Goal: Information Seeking & Learning: Learn about a topic

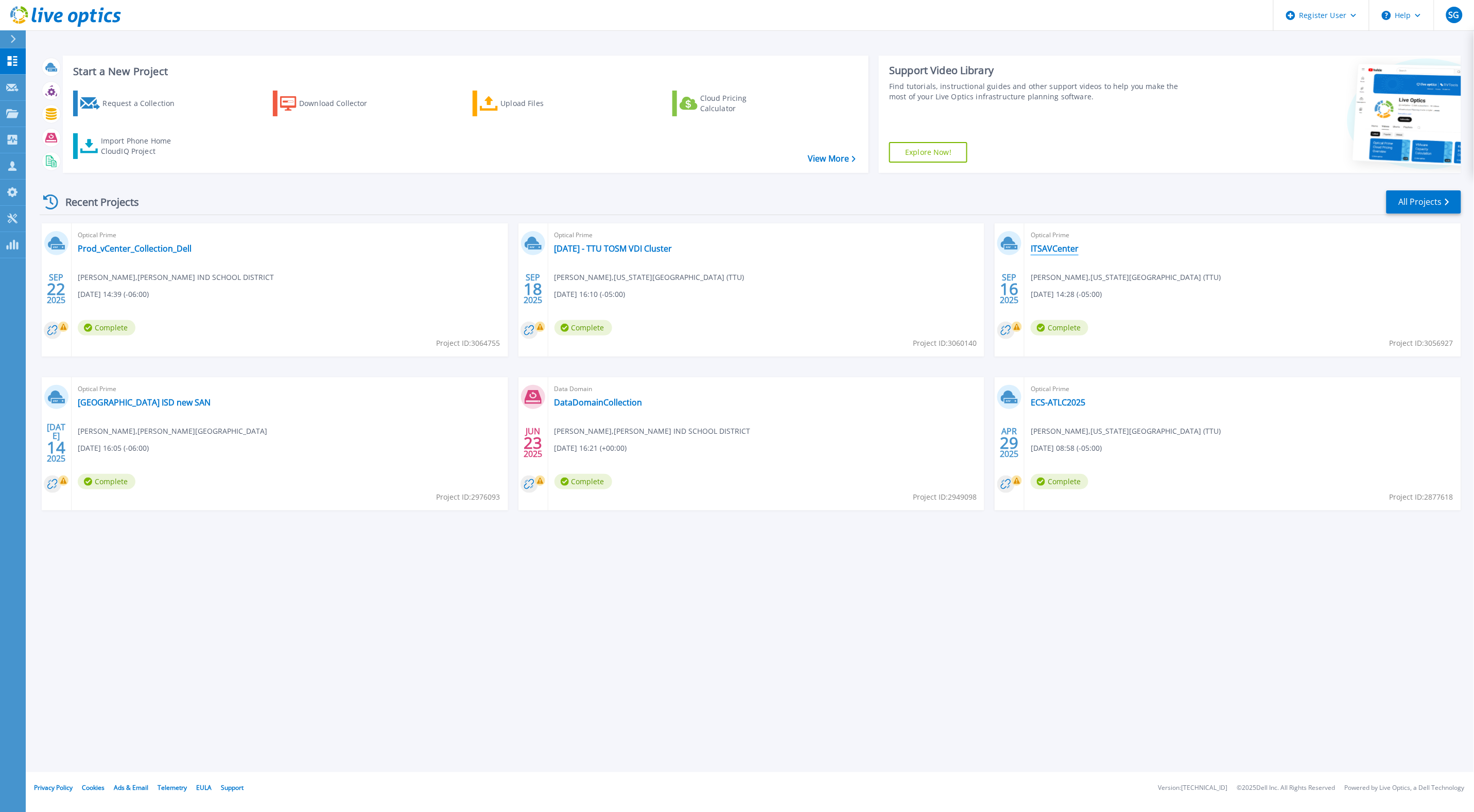
click at [1056, 247] on link "ITSAVCenter" at bounding box center [1055, 249] width 48 height 10
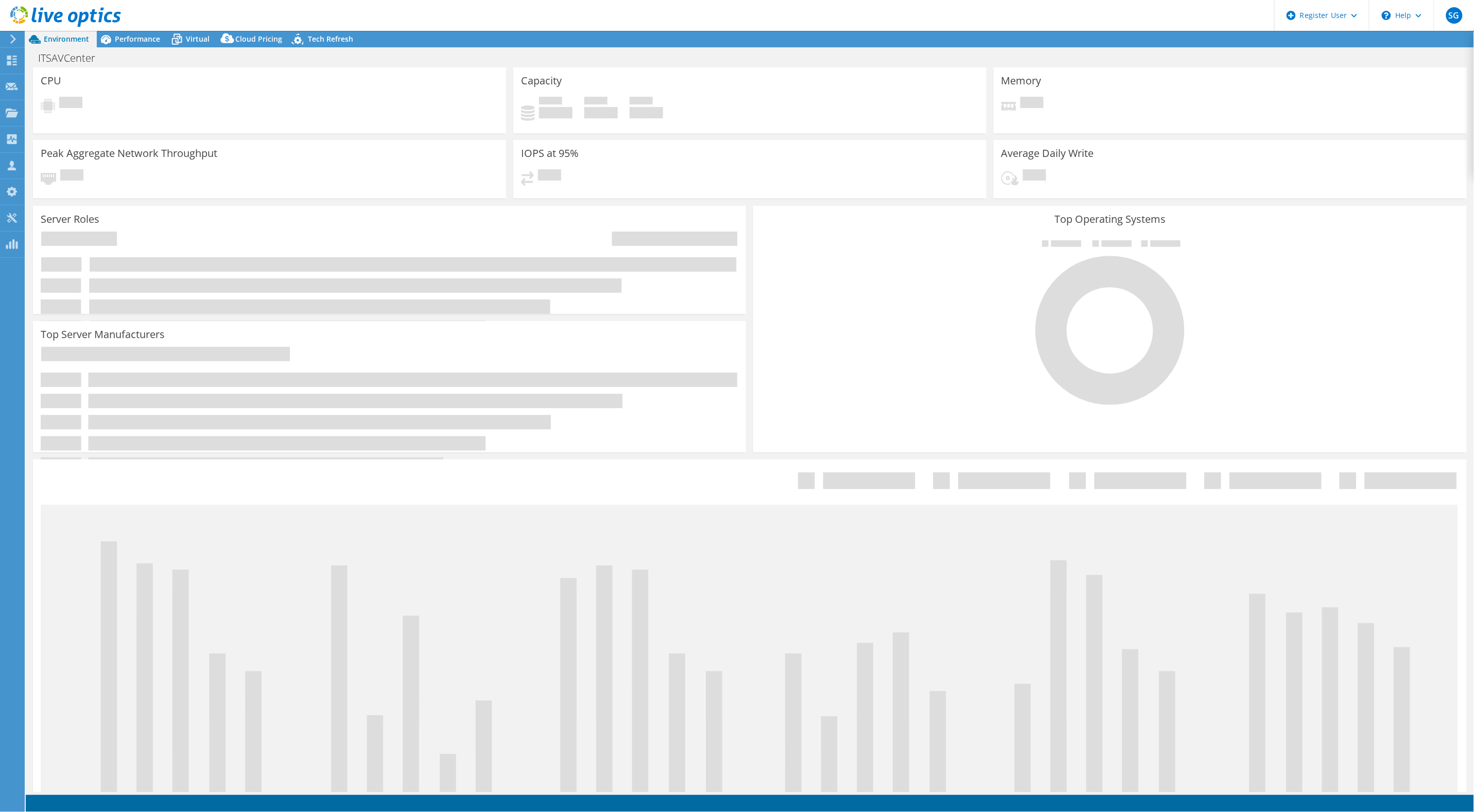
select select "USD"
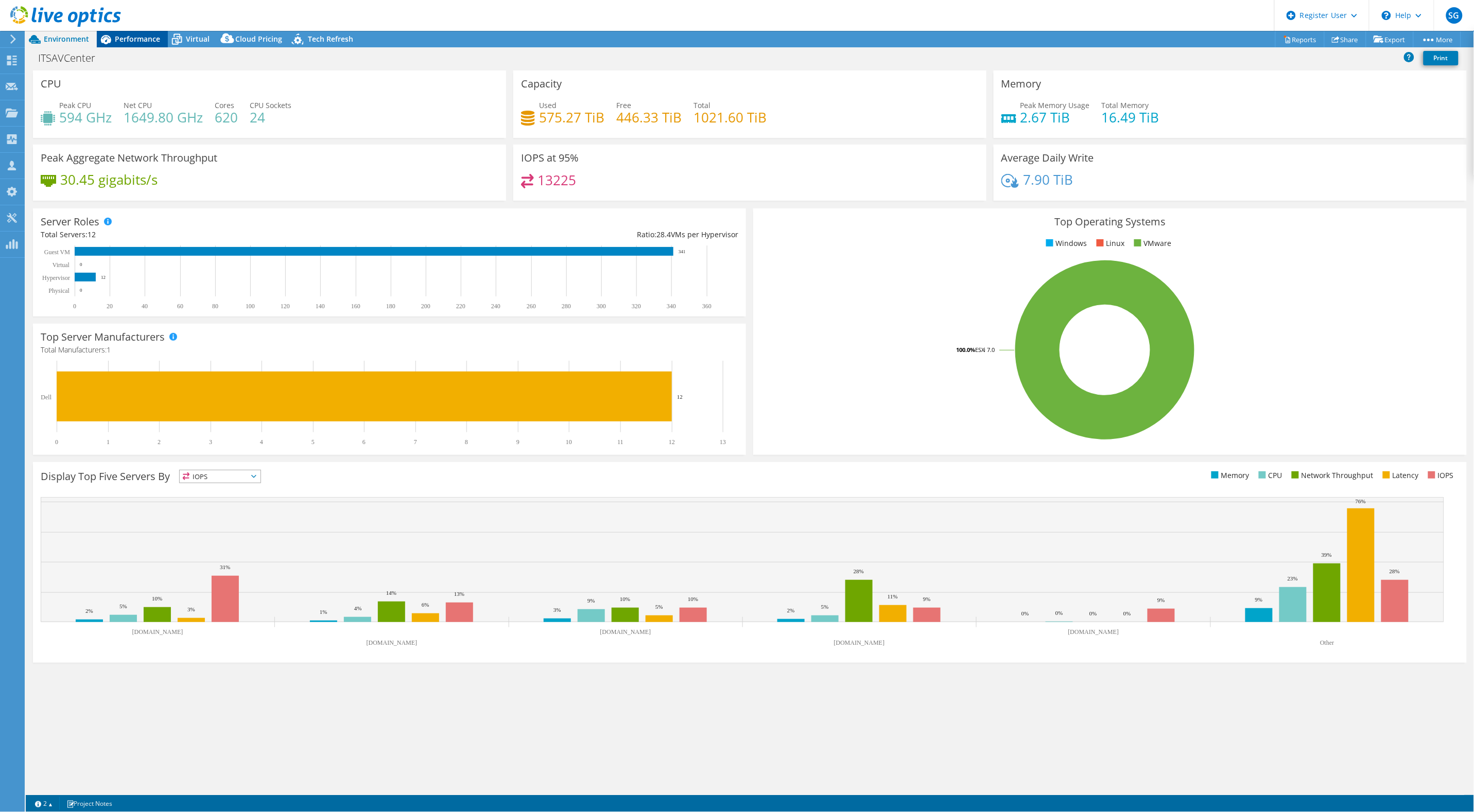
click at [136, 42] on span "Performance" at bounding box center [137, 39] width 46 height 10
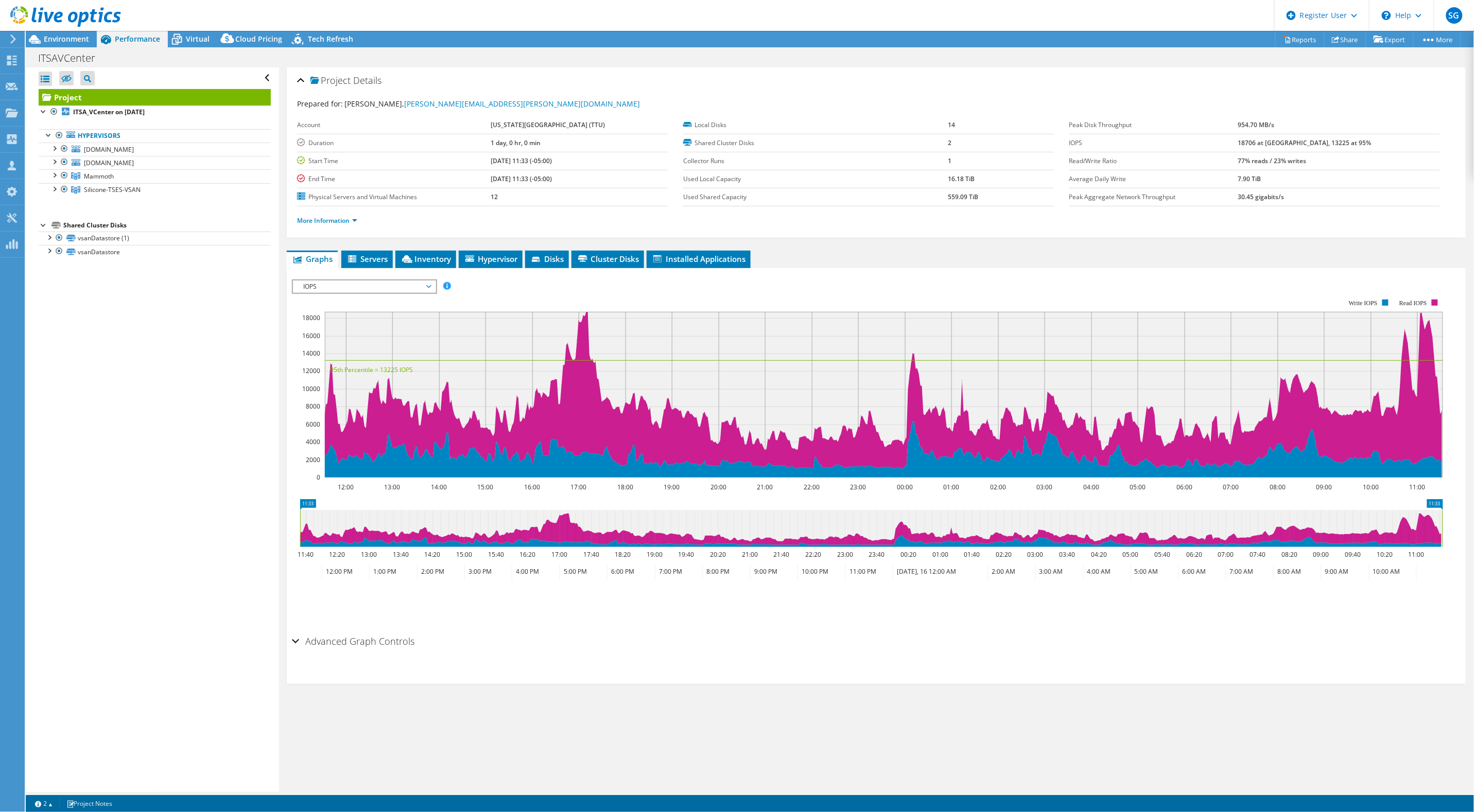
click at [426, 286] on span "IOPS" at bounding box center [364, 287] width 132 height 12
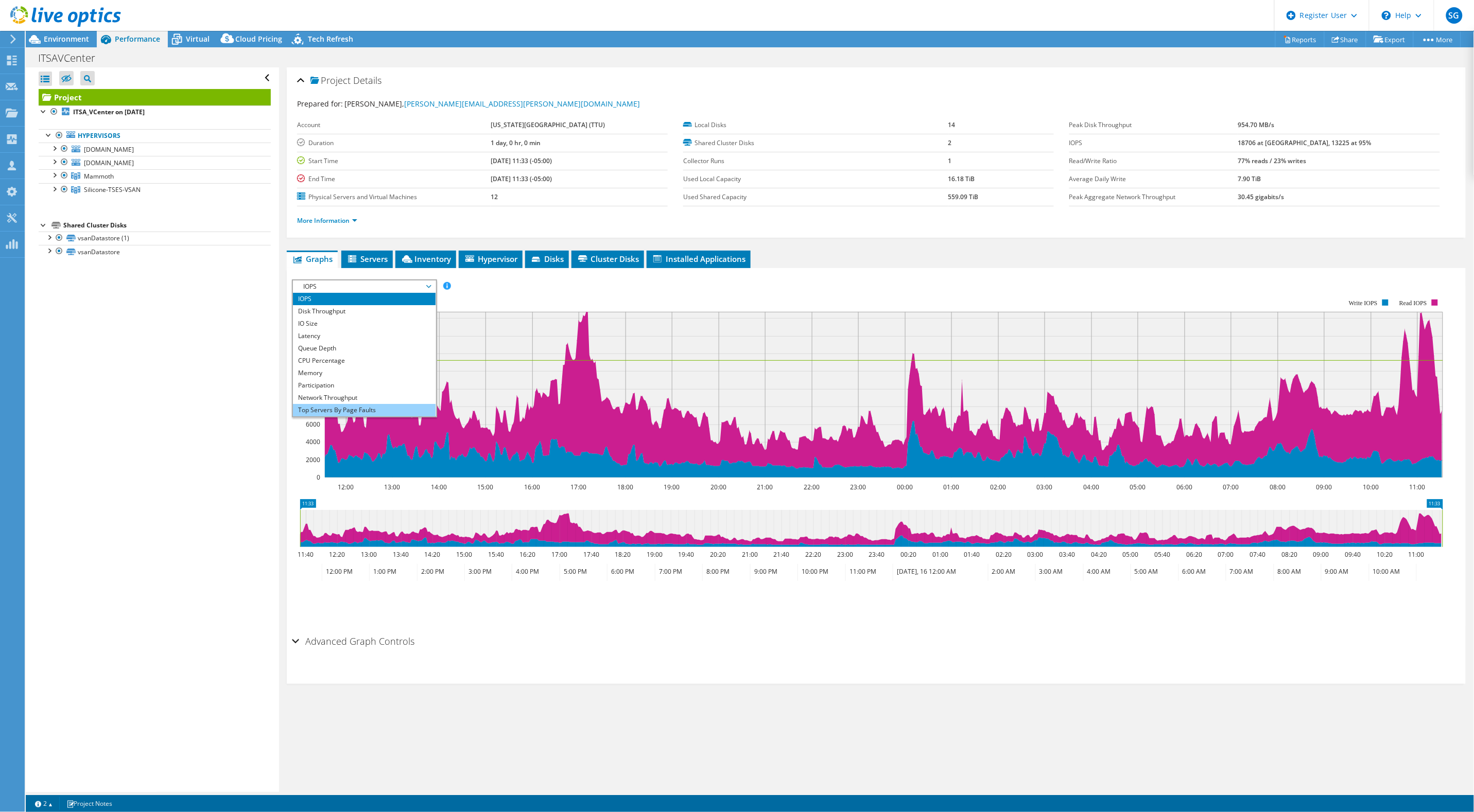
scroll to position [37, 0]
click at [364, 407] on li "All" at bounding box center [364, 410] width 142 height 12
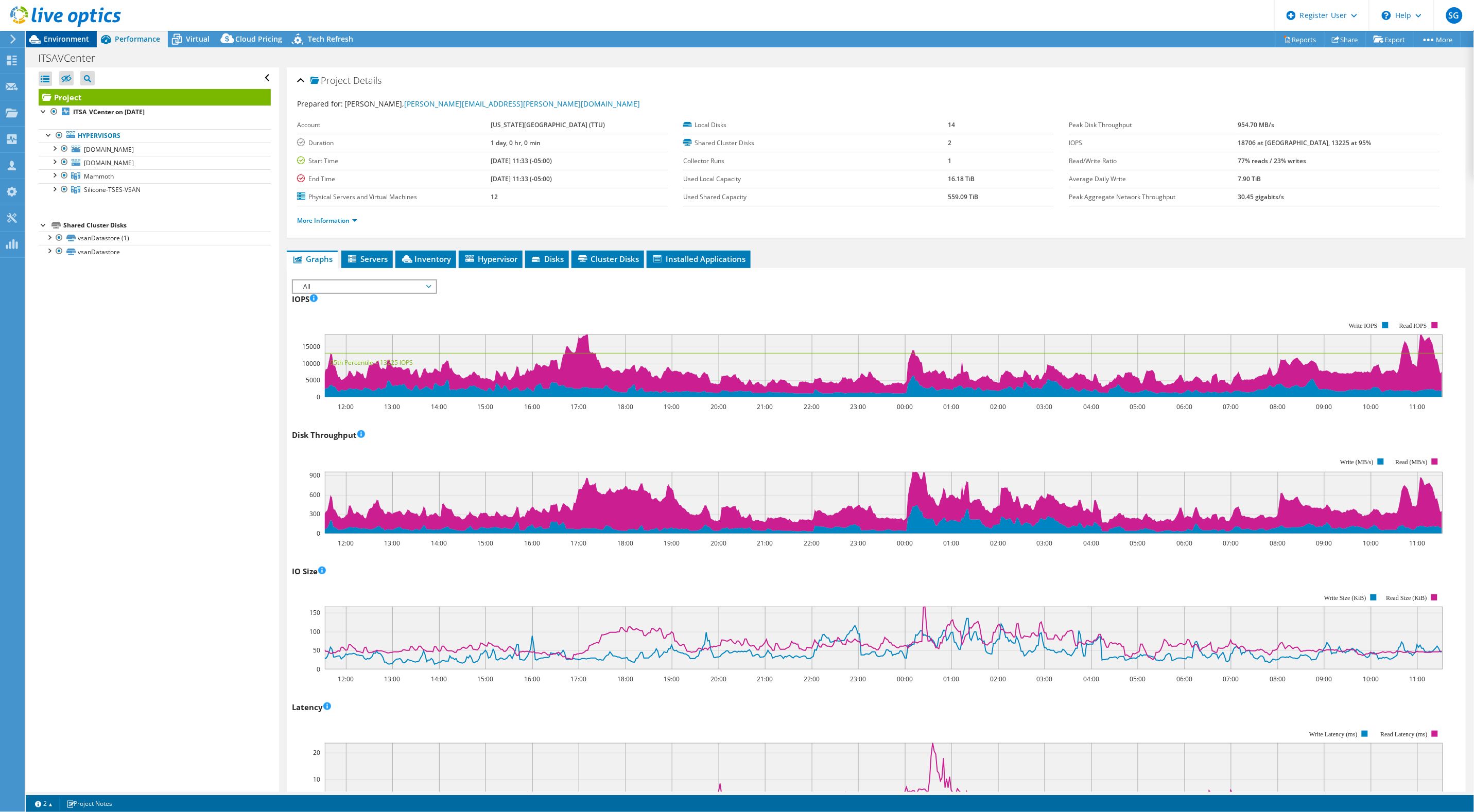
click at [66, 37] on span "Environment" at bounding box center [66, 39] width 46 height 10
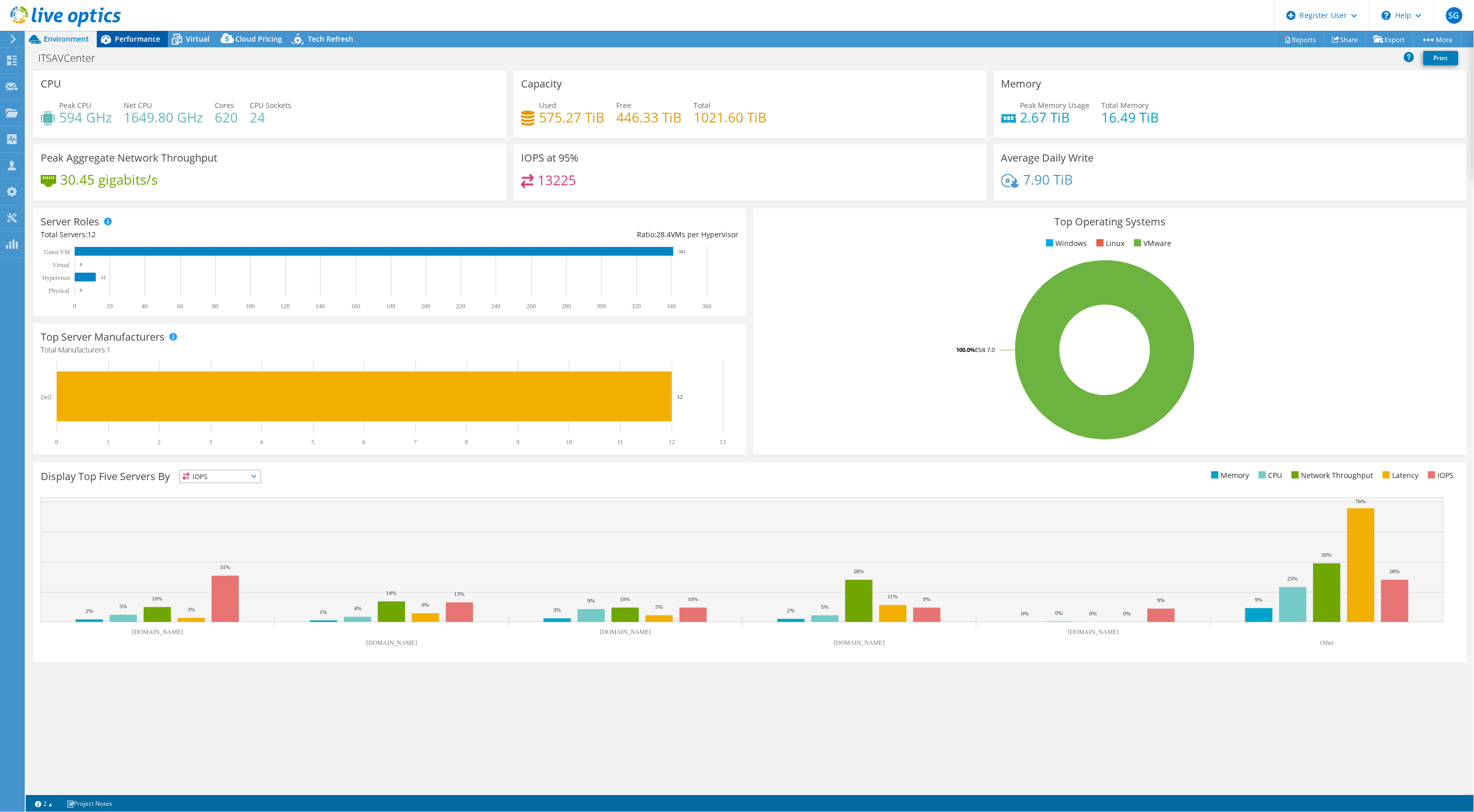
click at [148, 39] on span "Performance" at bounding box center [137, 39] width 46 height 10
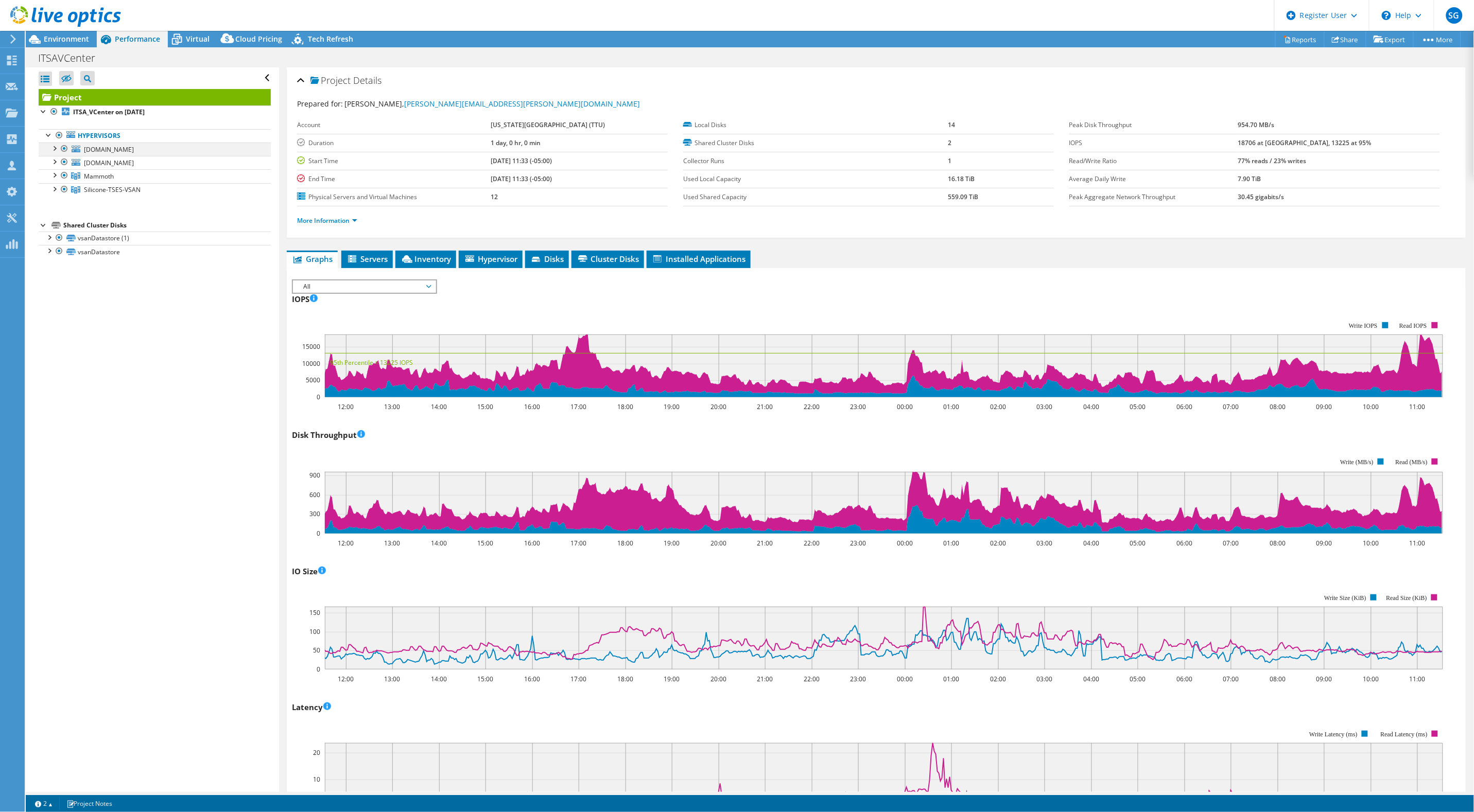
click at [53, 150] on div at bounding box center [54, 147] width 10 height 10
click at [57, 191] on div at bounding box center [54, 188] width 10 height 10
click at [56, 245] on div at bounding box center [54, 242] width 10 height 10
click at [51, 342] on div at bounding box center [54, 337] width 10 height 10
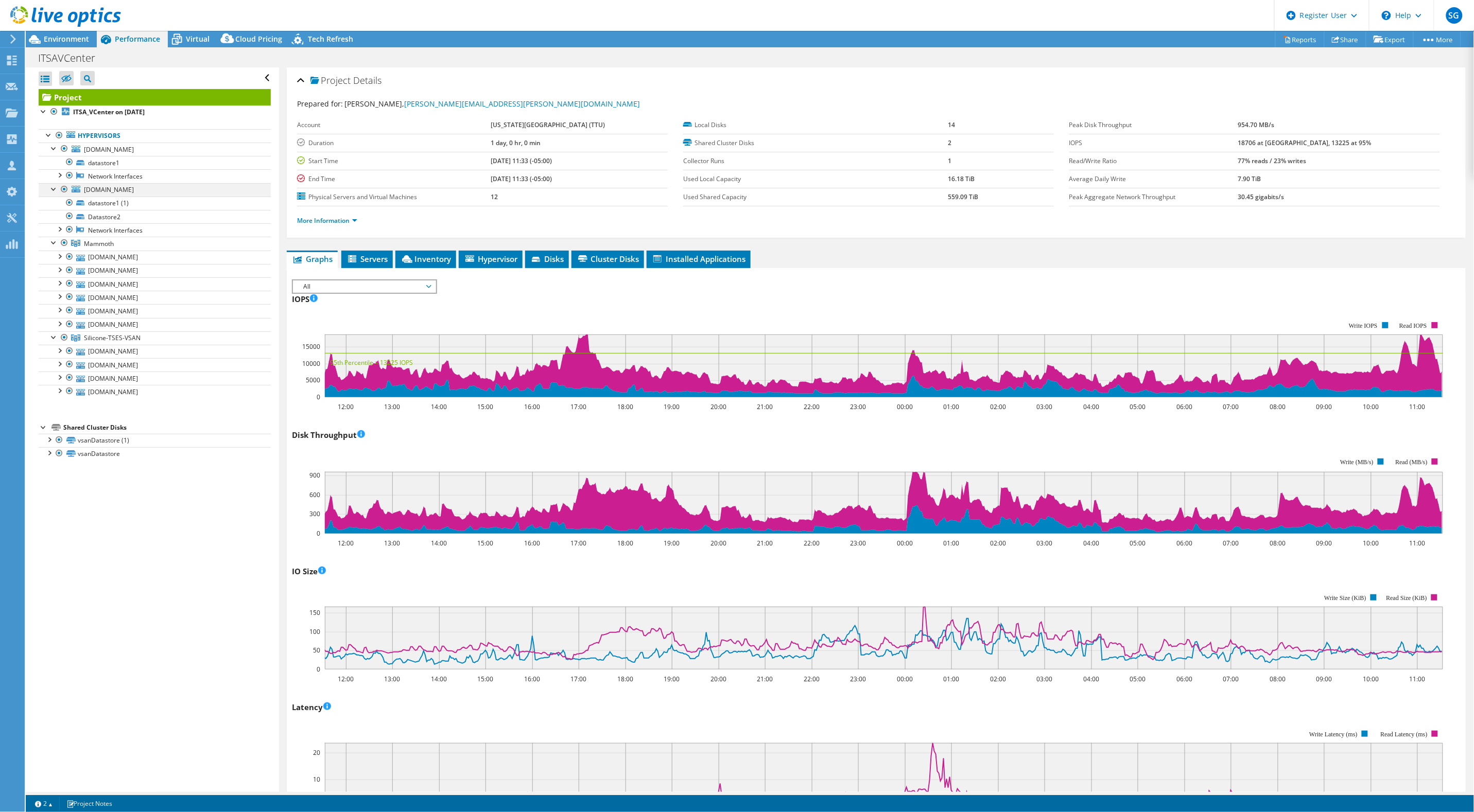
click at [62, 186] on div at bounding box center [64, 189] width 10 height 12
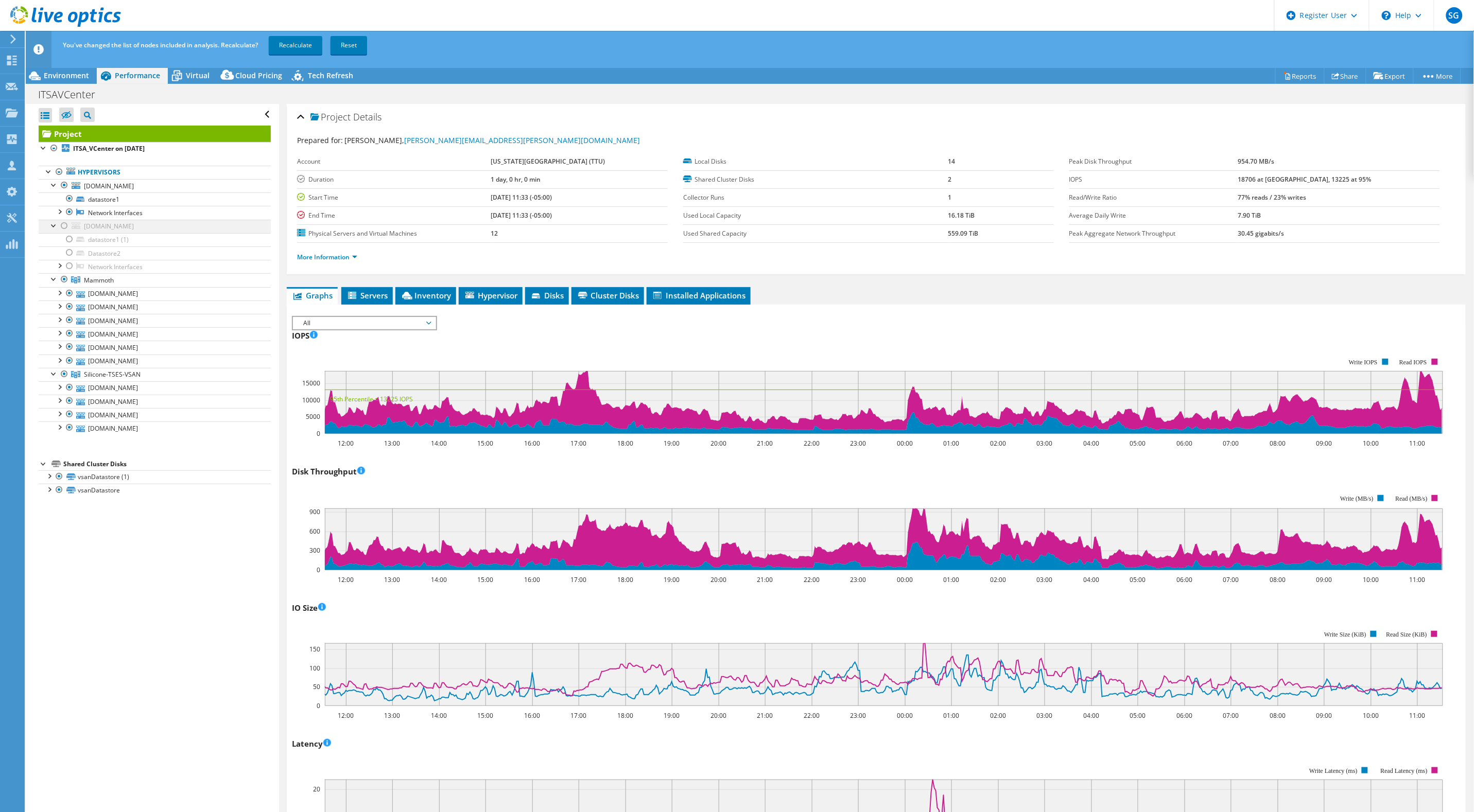
click at [61, 227] on div at bounding box center [64, 226] width 10 height 12
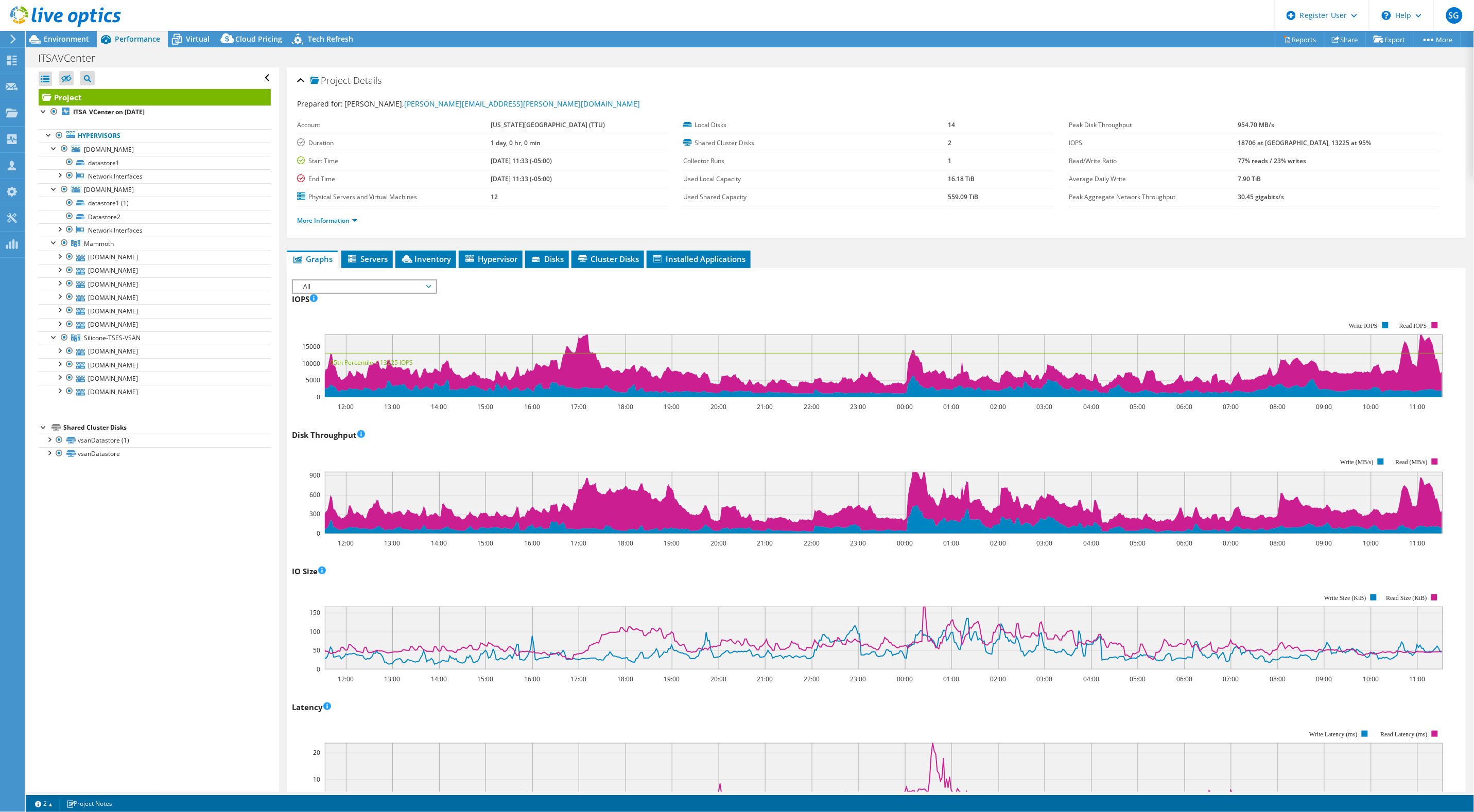
click at [430, 287] on span "All" at bounding box center [364, 287] width 132 height 12
click at [526, 312] on rect at bounding box center [867, 360] width 1152 height 103
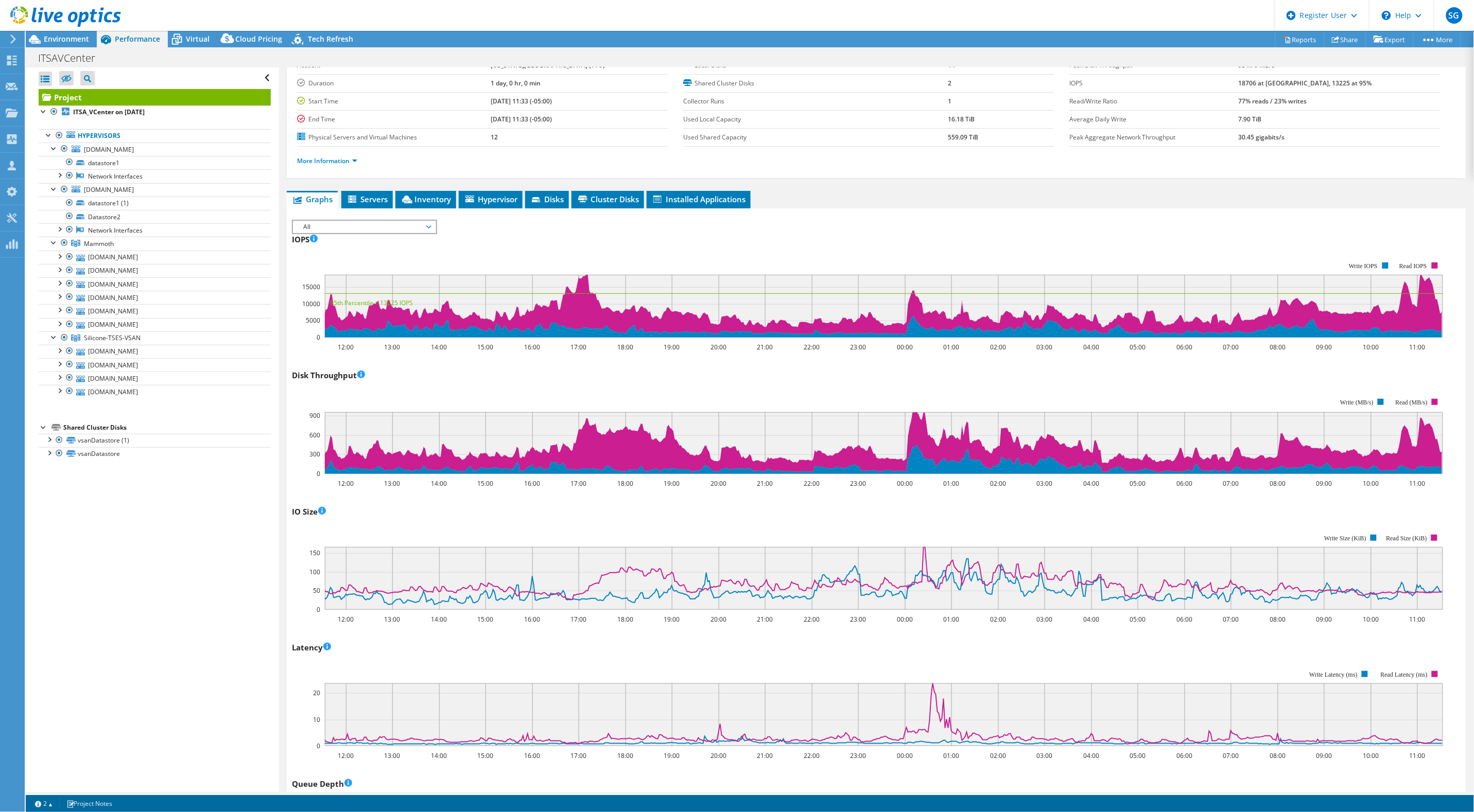
scroll to position [0, 0]
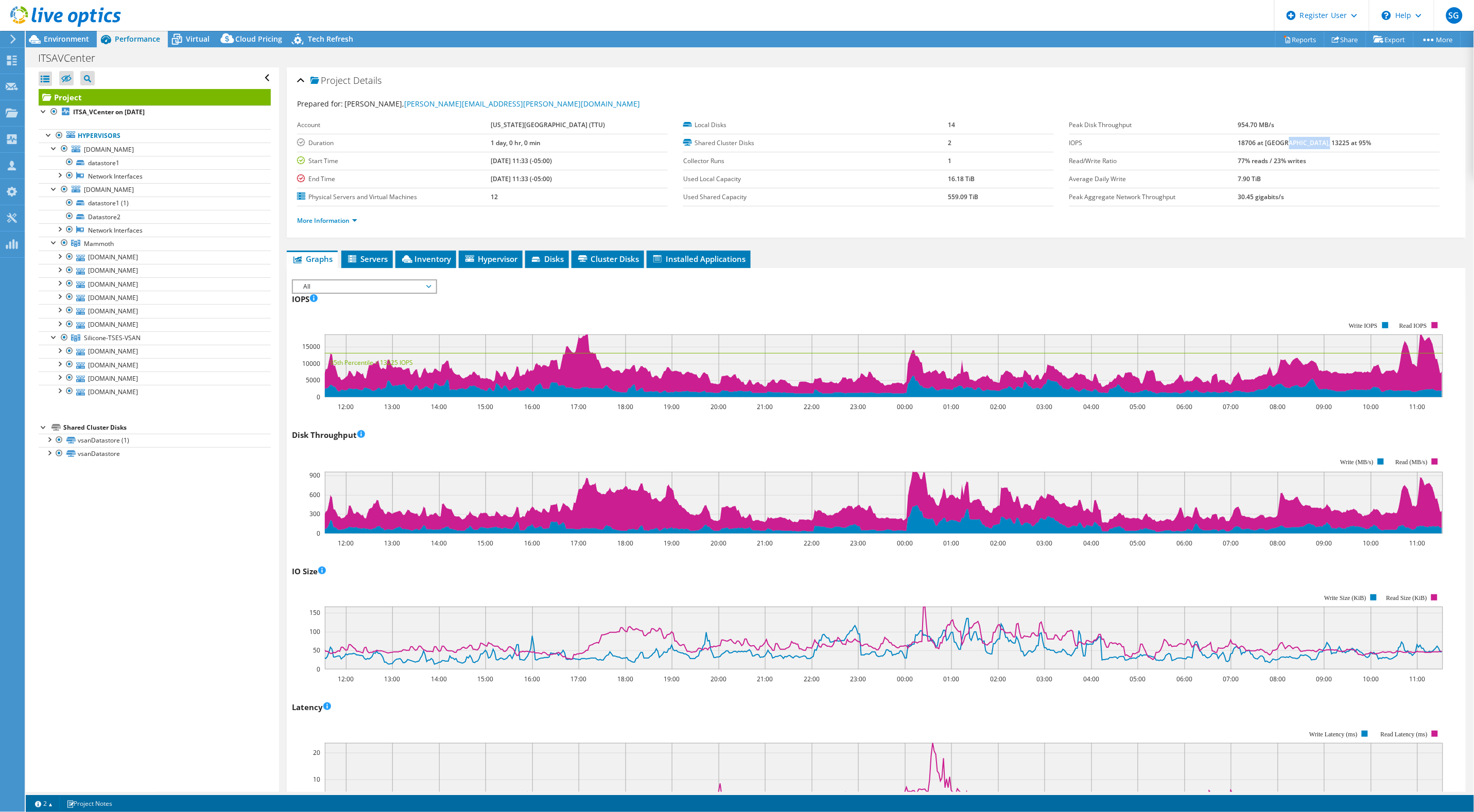
drag, startPoint x: 1318, startPoint y: 144, endPoint x: 1376, endPoint y: 140, distance: 58.1
click at [1376, 140] on td "18706 at [GEOGRAPHIC_DATA], 13225 at 95%" at bounding box center [1339, 142] width 202 height 18
drag, startPoint x: 1269, startPoint y: 160, endPoint x: 1356, endPoint y: 158, distance: 87.0
click at [1356, 158] on tr "Read/Write Ratio 77% reads / 23% writes" at bounding box center [1255, 161] width 371 height 18
click at [352, 224] on link "More Information" at bounding box center [327, 220] width 60 height 9
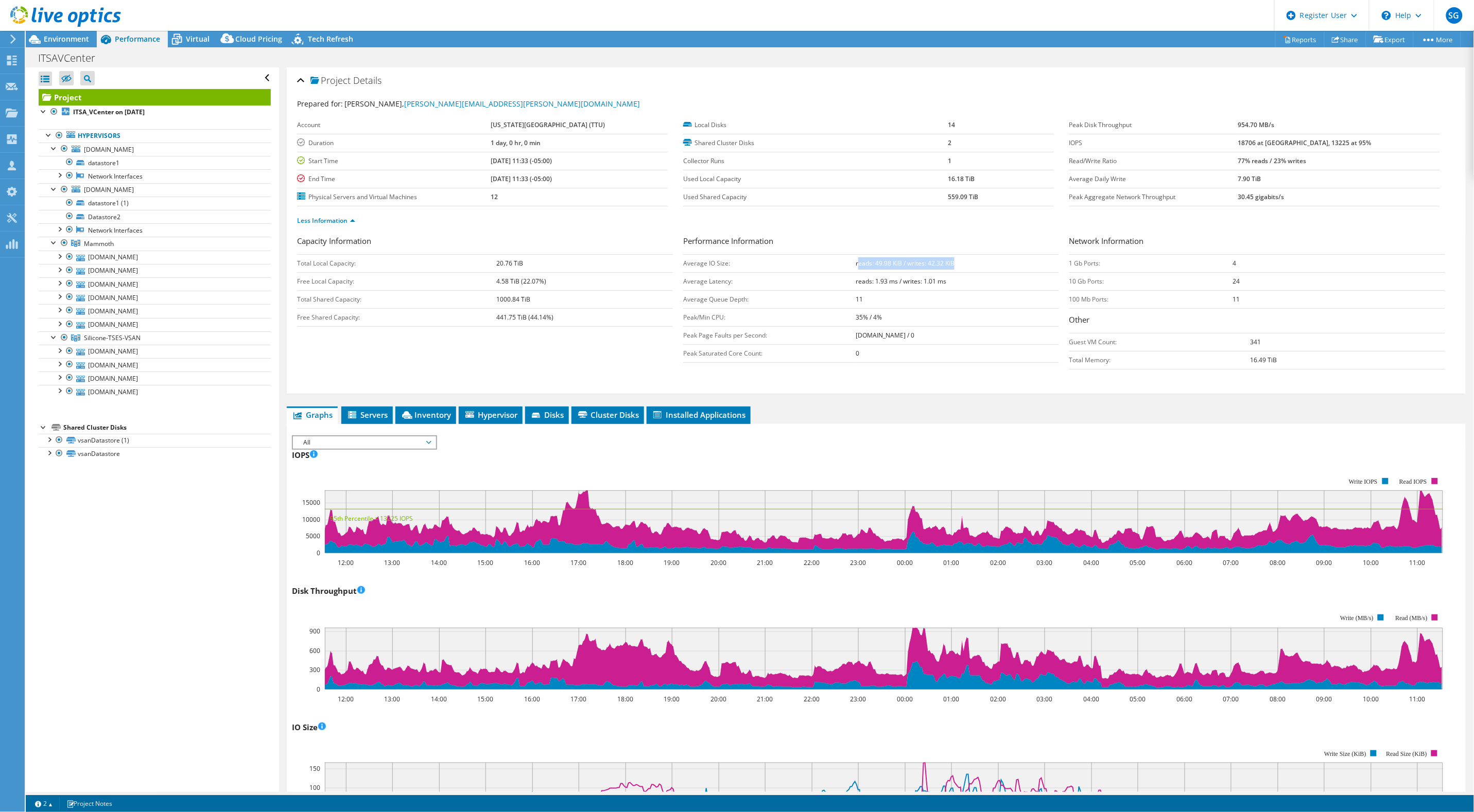
drag, startPoint x: 853, startPoint y: 263, endPoint x: 960, endPoint y: 266, distance: 107.0
click at [960, 266] on td "reads: 49.98 KiB / writes: 42.32 KiB" at bounding box center [958, 263] width 204 height 18
click at [997, 379] on form "Capacity Information Total Local Capacity: 20.76 TiB Free Local Capacity: 4.58 …" at bounding box center [876, 307] width 1158 height 143
click at [187, 37] on span "Virtual" at bounding box center [197, 39] width 24 height 10
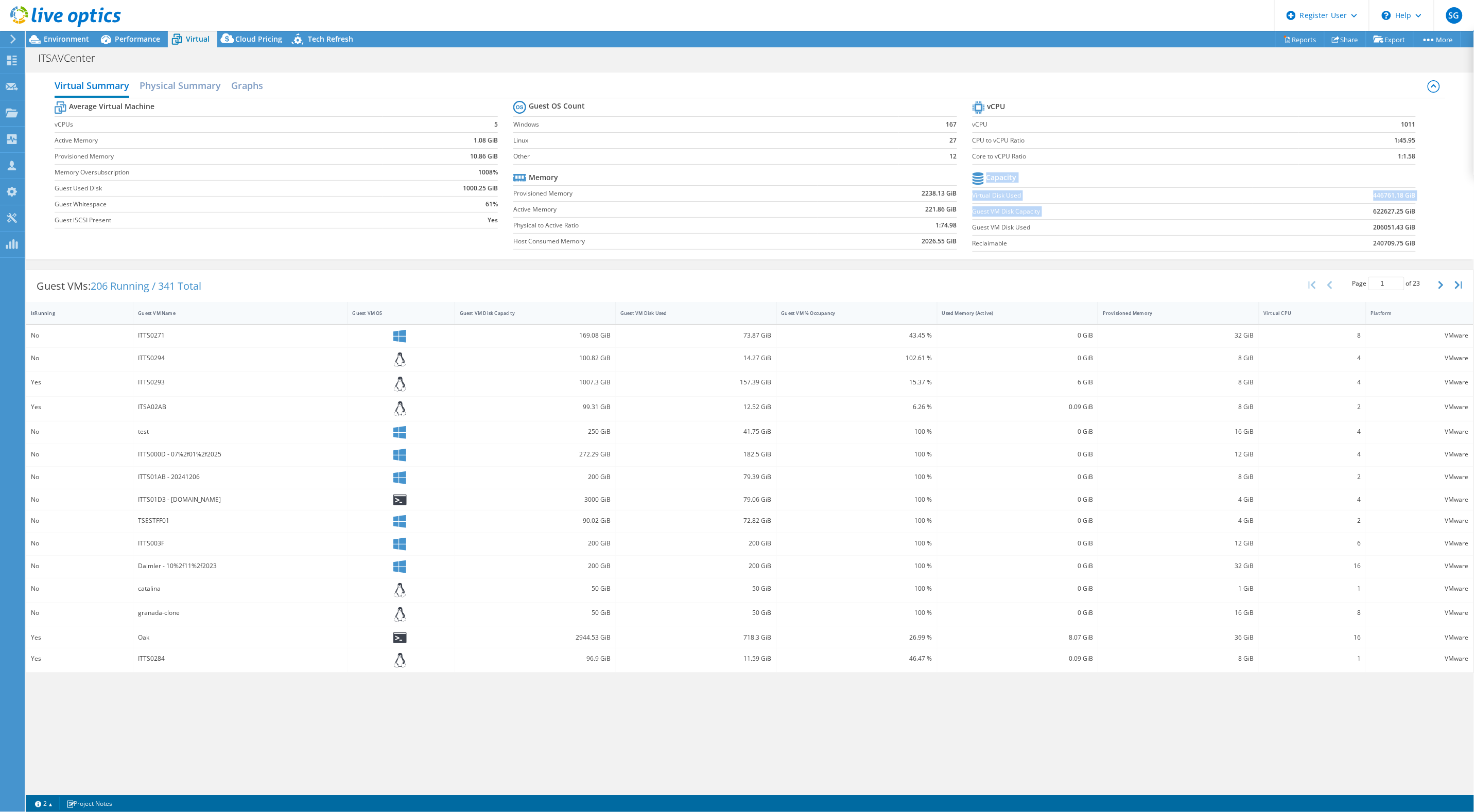
drag, startPoint x: 1371, startPoint y: 212, endPoint x: 1418, endPoint y: 214, distance: 47.0
click at [1418, 214] on section "vCPU vCPU 1011 CPU to vCPU Ratio 1:45.95 Core to vCPU Ratio 1:1.58 Capacity Vir…" at bounding box center [1202, 177] width 459 height 158
click at [1419, 214] on section "vCPU vCPU 1011 CPU to vCPU Ratio 1:45.95 Core to vCPU Ratio 1:1.58 Capacity Vir…" at bounding box center [1202, 177] width 459 height 158
click at [1407, 215] on b "622627.25 GiB" at bounding box center [1395, 211] width 42 height 10
drag, startPoint x: 1374, startPoint y: 211, endPoint x: 1406, endPoint y: 210, distance: 32.0
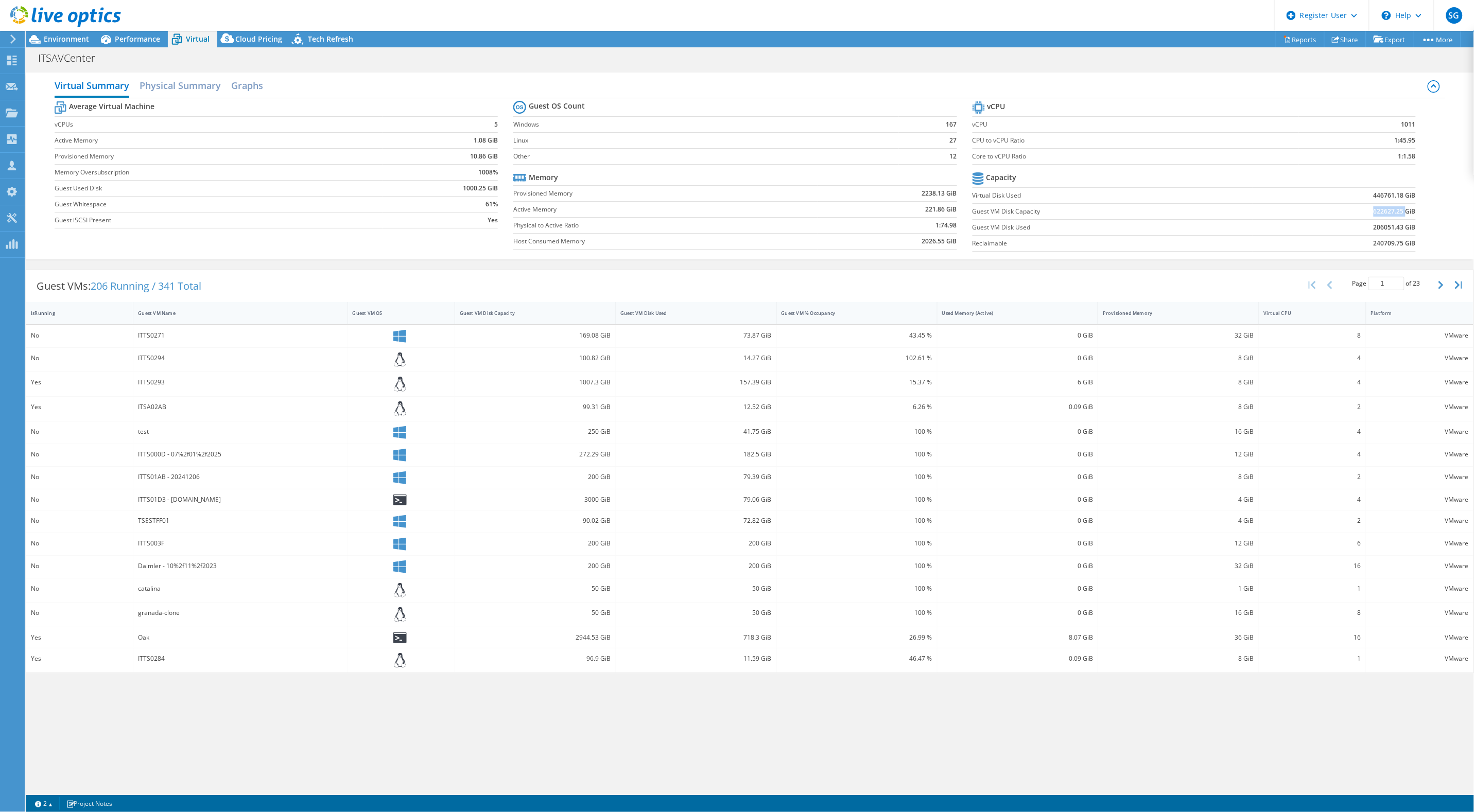
click at [1406, 210] on b "622627.25 GiB" at bounding box center [1395, 211] width 42 height 10
click at [1377, 232] on b "206051.43 GiB" at bounding box center [1395, 227] width 42 height 10
drag, startPoint x: 1373, startPoint y: 230, endPoint x: 1412, endPoint y: 225, distance: 39.3
click at [1412, 225] on td "206051.43 GiB" at bounding box center [1335, 227] width 162 height 16
click at [119, 41] on span "Performance" at bounding box center [137, 39] width 46 height 10
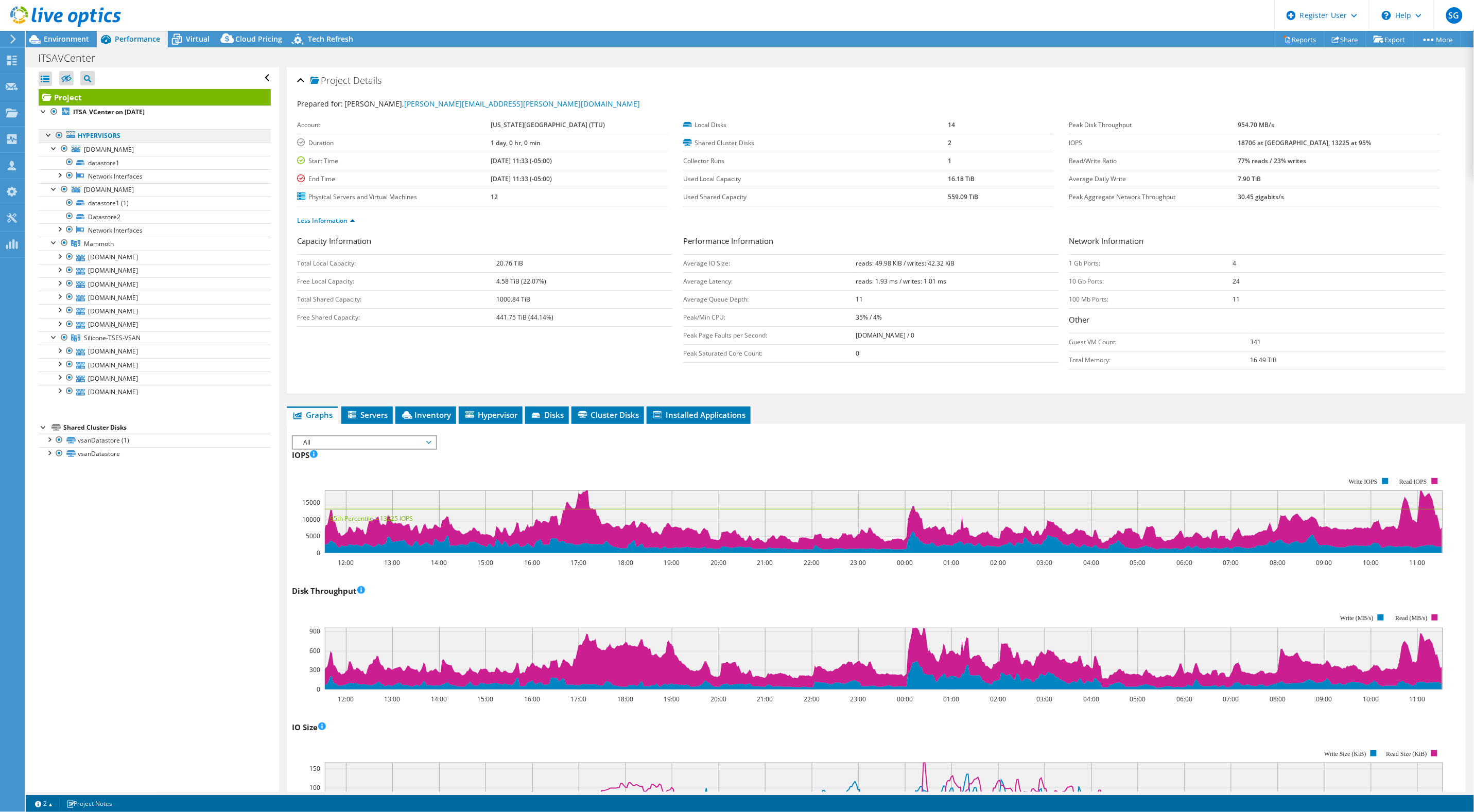
click at [59, 135] on div at bounding box center [59, 136] width 10 height 12
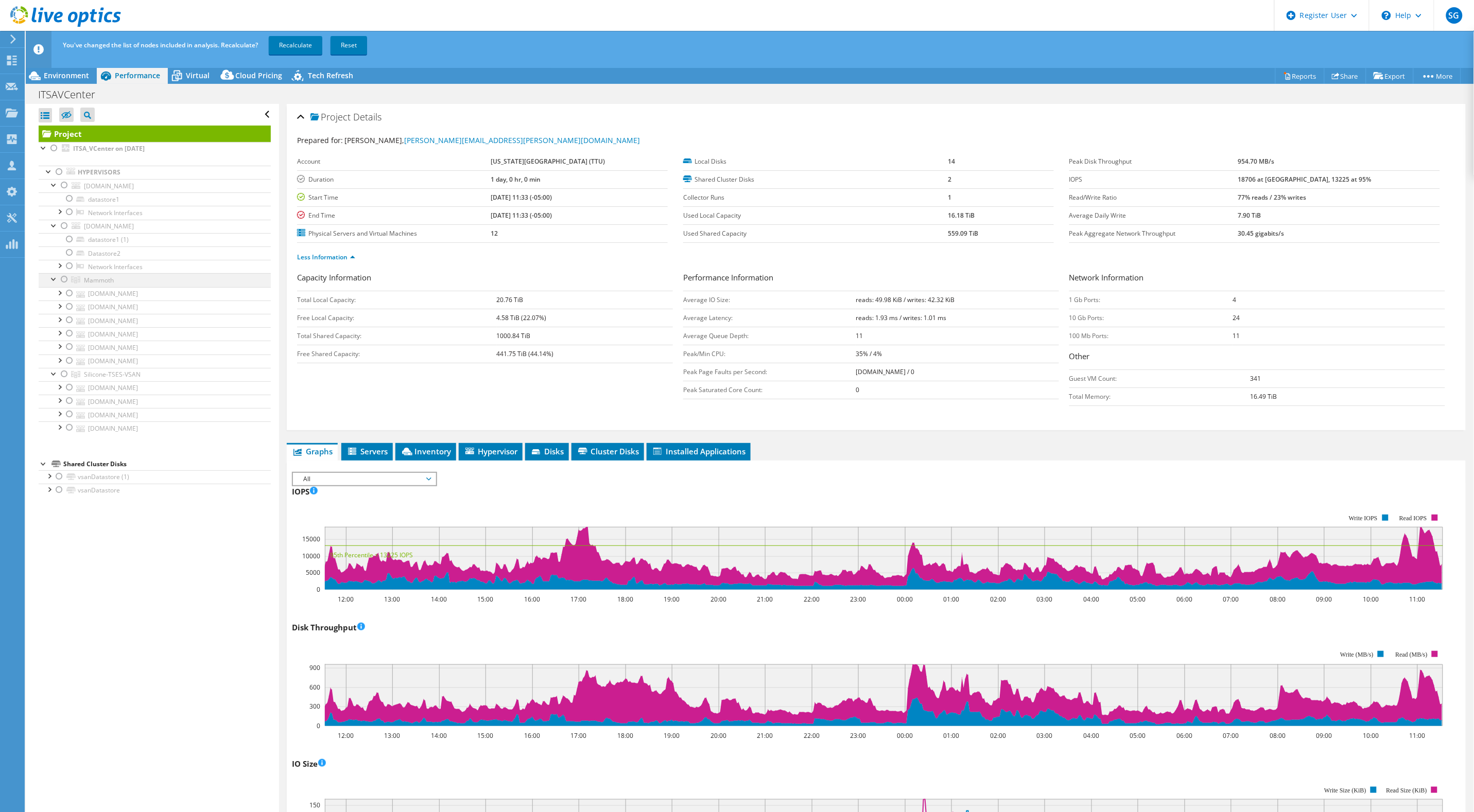
click at [63, 281] on div at bounding box center [64, 280] width 10 height 12
click at [299, 39] on link "Recalculate" at bounding box center [296, 46] width 54 height 19
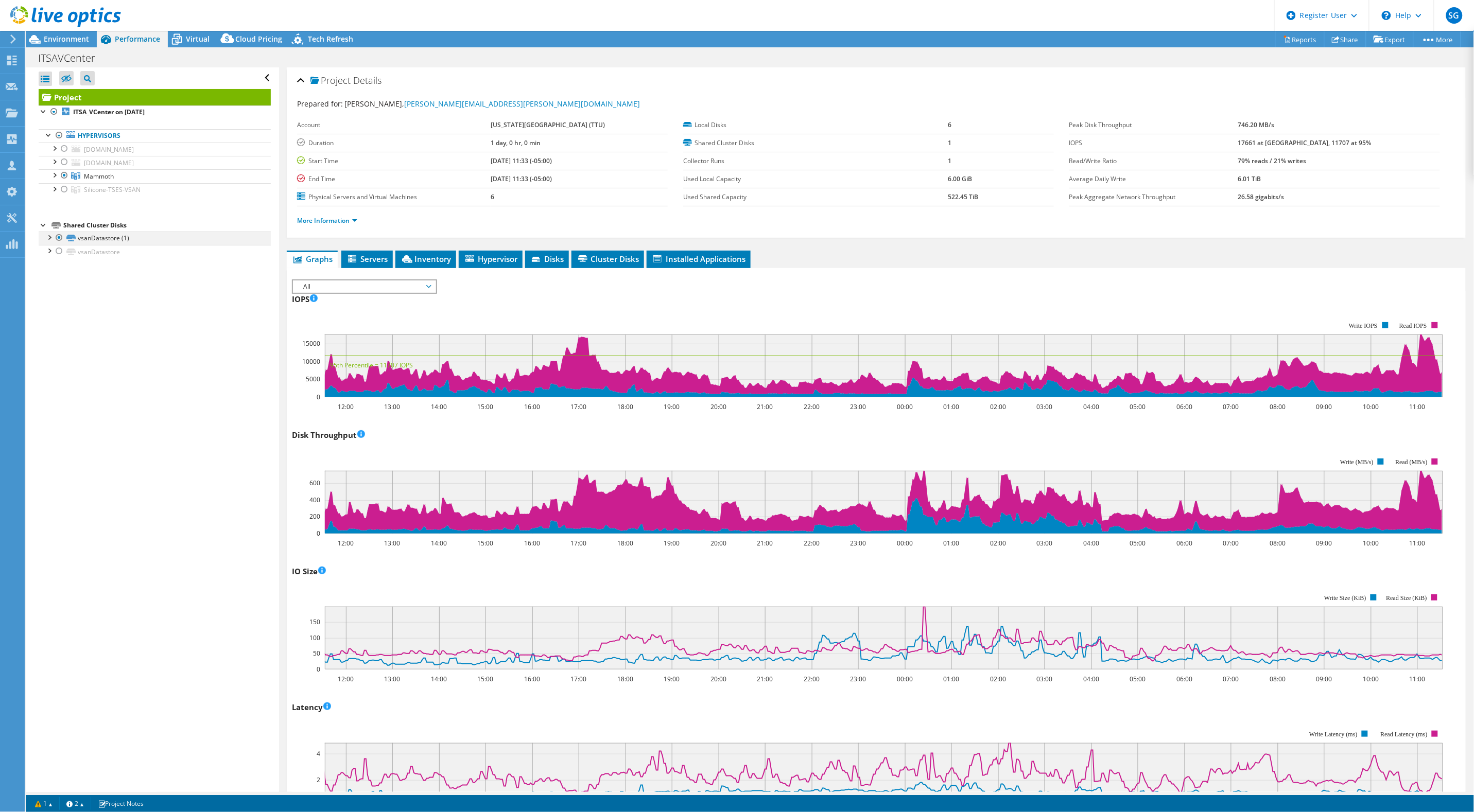
click at [50, 235] on div at bounding box center [49, 237] width 10 height 10
click at [53, 177] on div at bounding box center [54, 174] width 10 height 10
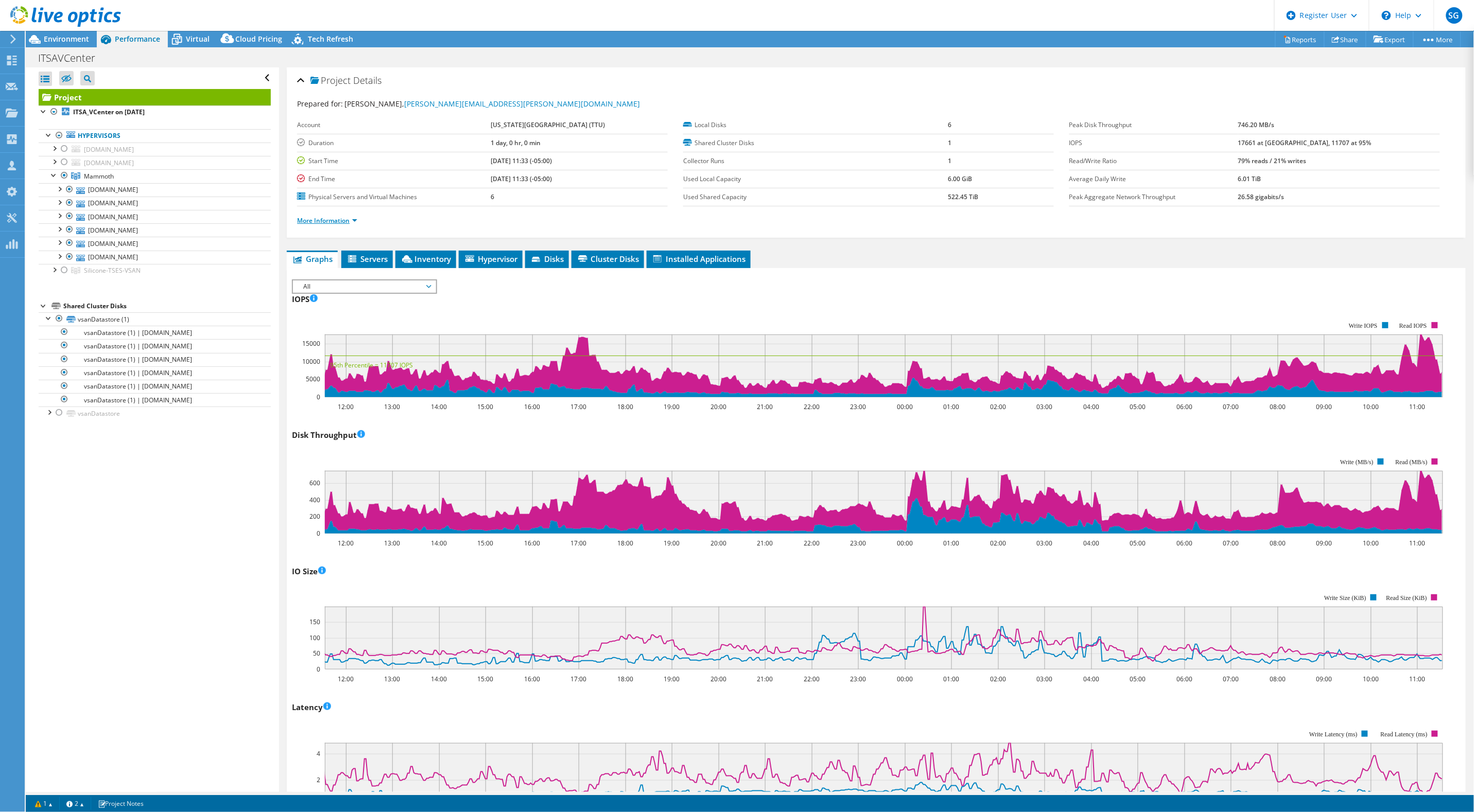
click at [351, 224] on link "More Information" at bounding box center [327, 220] width 60 height 9
